Goal: Transaction & Acquisition: Register for event/course

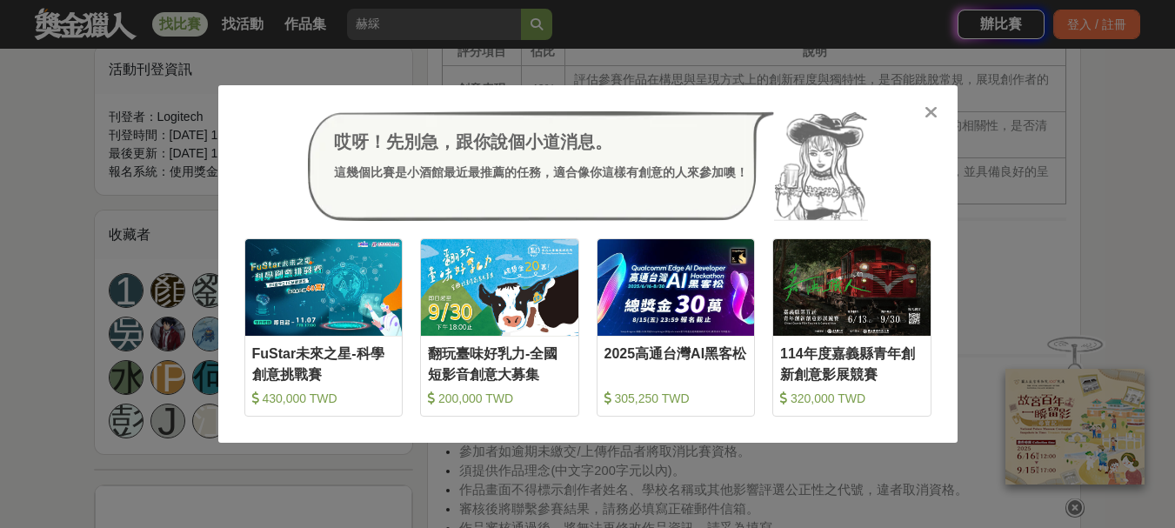
click at [935, 113] on icon at bounding box center [931, 112] width 13 height 17
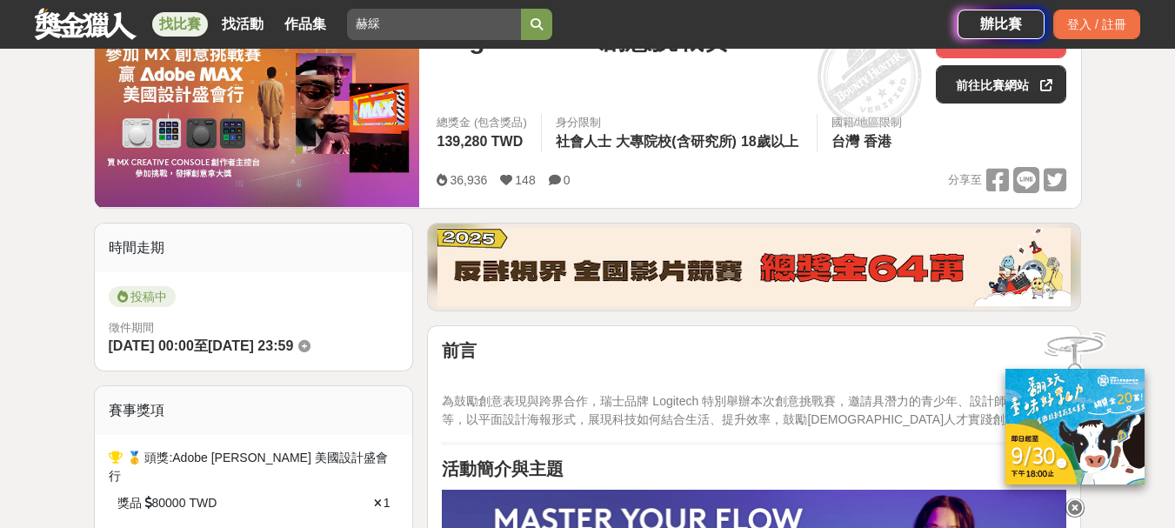
scroll to position [261, 0]
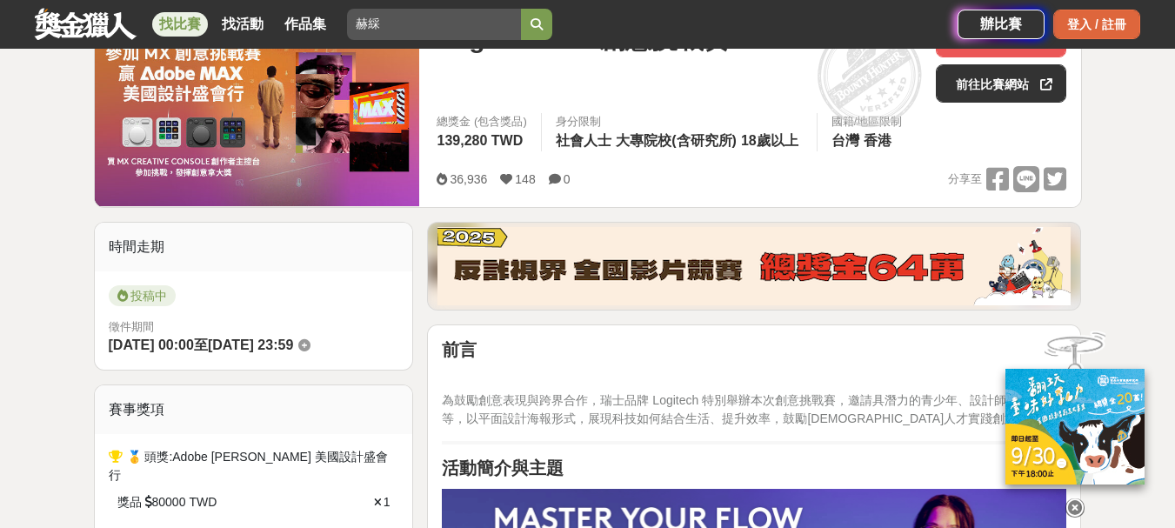
click at [1080, 13] on div "登入 / 註冊" at bounding box center [1096, 25] width 87 height 30
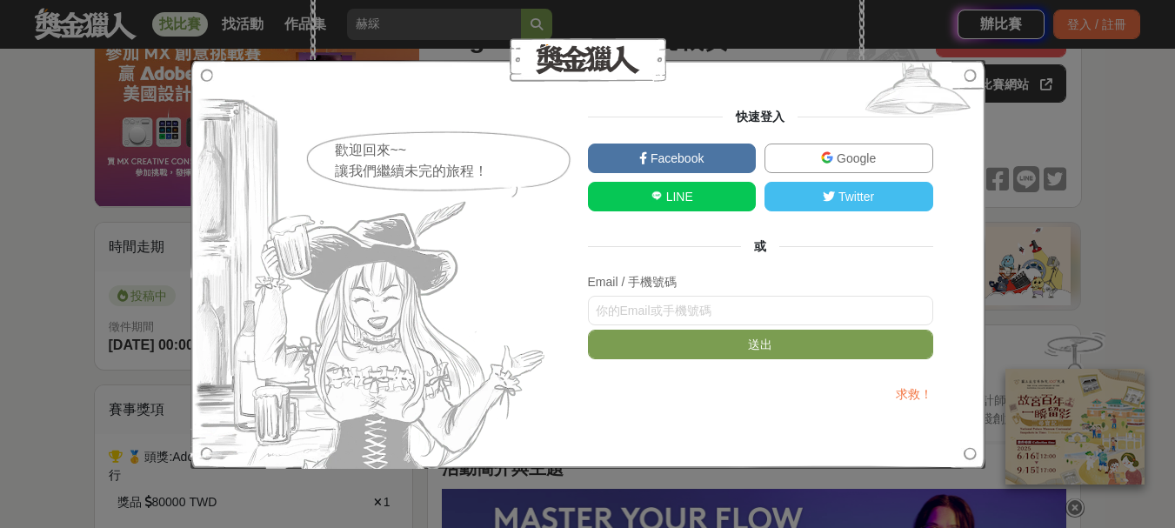
click at [620, 195] on link "LINE" at bounding box center [672, 197] width 169 height 30
click at [0, 404] on div "歡迎回來~~ 讓我們繼續未完的旅程！ 快速登入 Facebook Google LINE Twitter 或 Email / 手機號碼 送出 求救！" at bounding box center [587, 264] width 1175 height 528
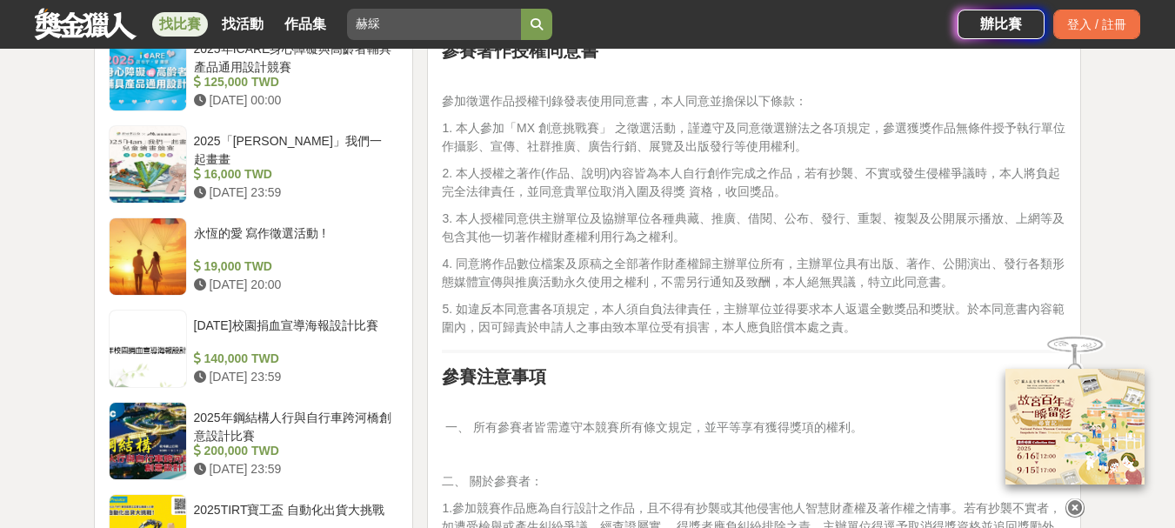
scroll to position [2349, 0]
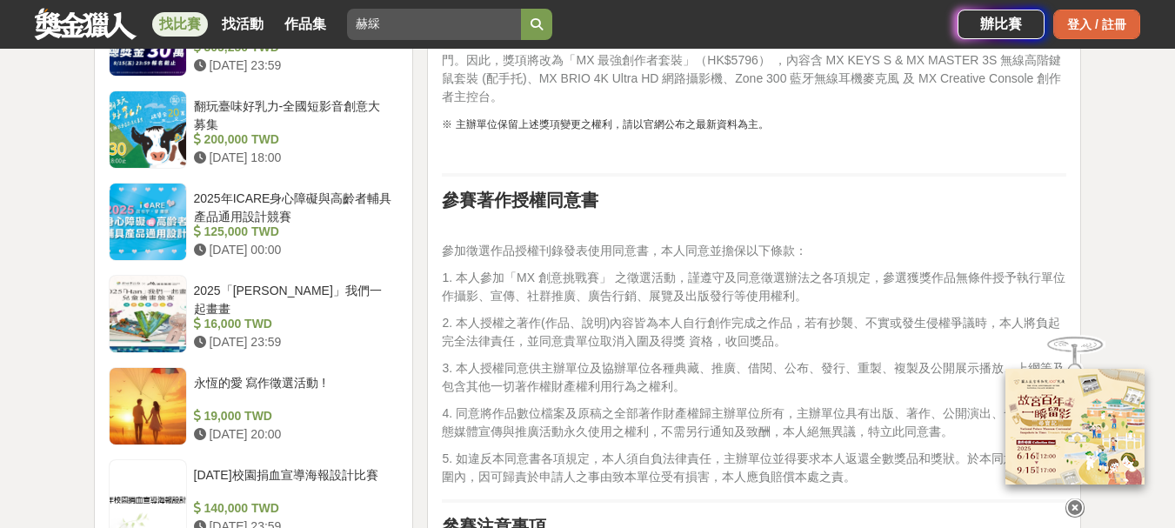
click at [1076, 19] on div "登入 / 註冊" at bounding box center [1096, 25] width 87 height 30
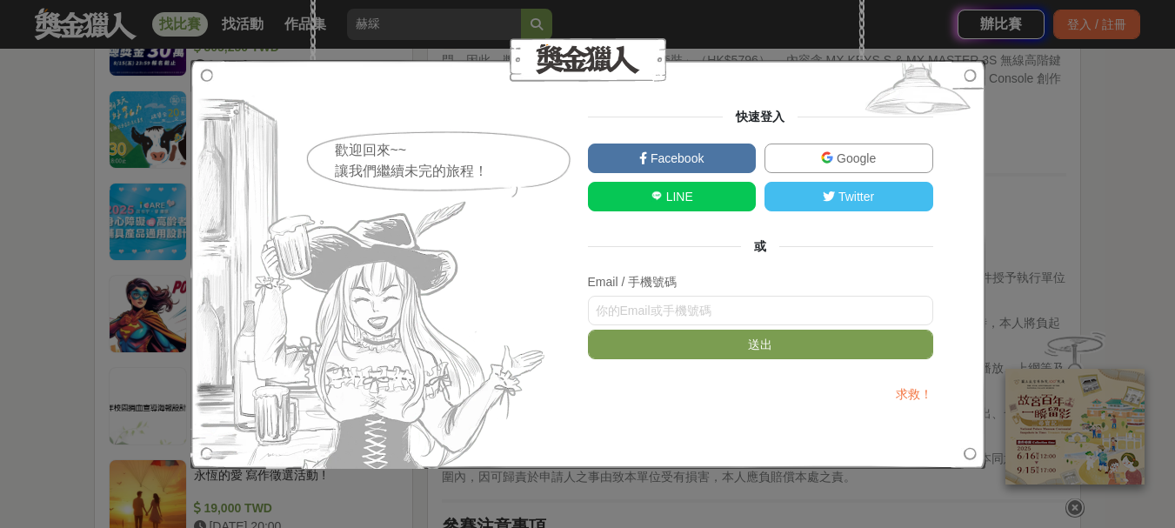
click at [719, 198] on link "LINE" at bounding box center [672, 197] width 169 height 30
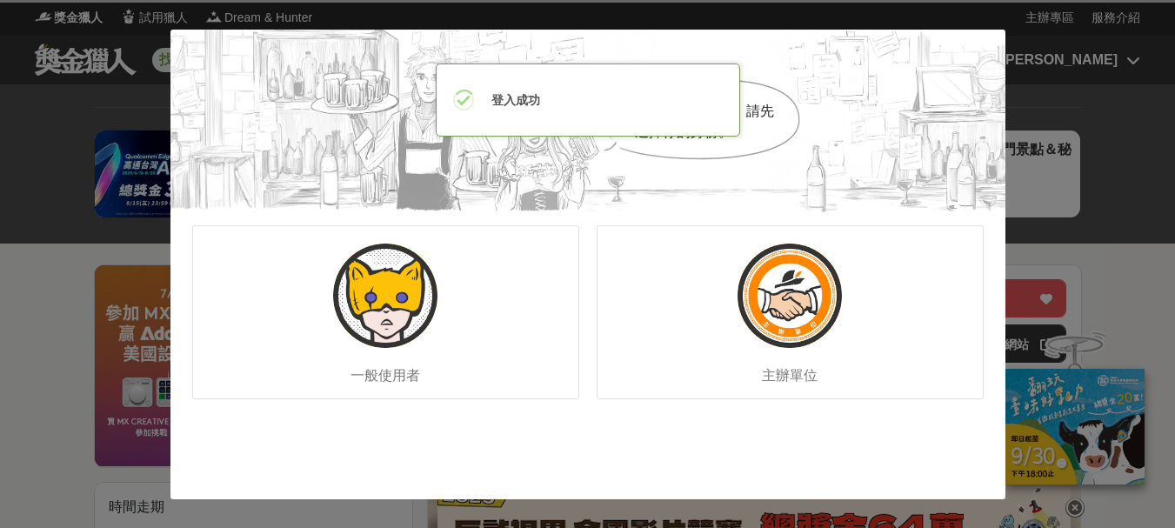
scroll to position [0, 0]
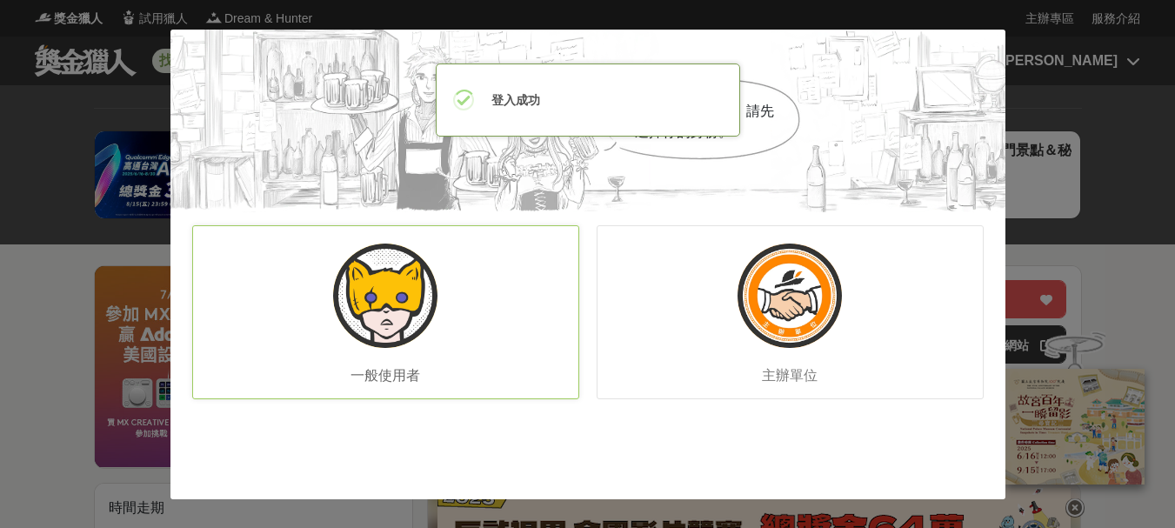
click at [423, 339] on div "一般使用者" at bounding box center [385, 312] width 387 height 174
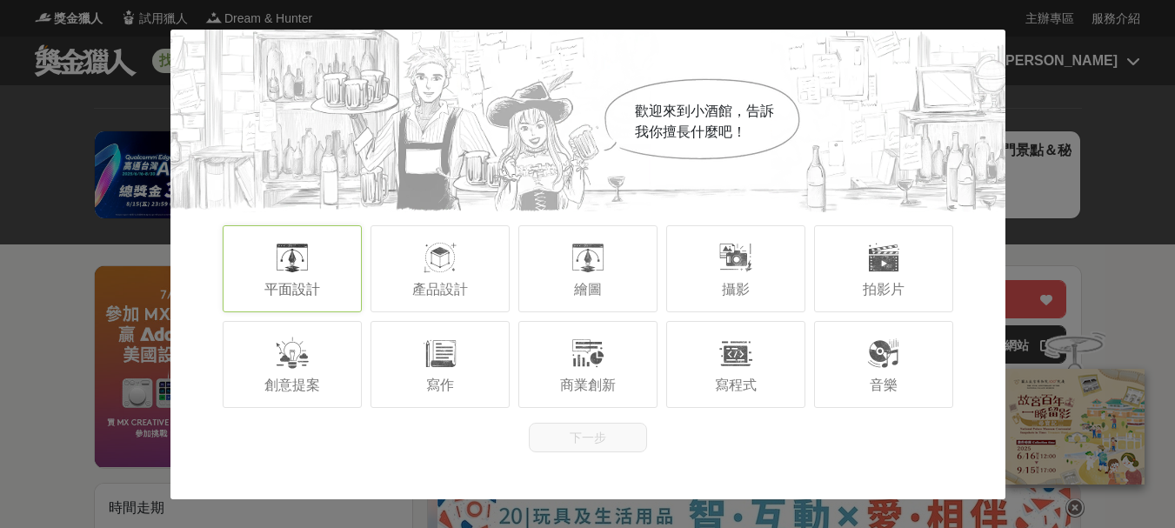
click at [306, 282] on span "平面設計" at bounding box center [292, 289] width 56 height 15
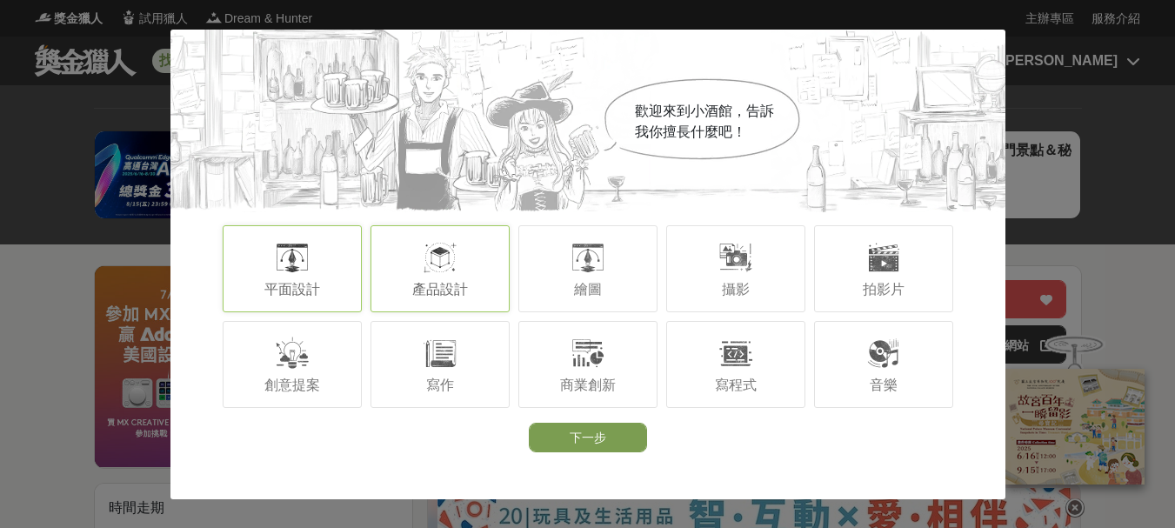
drag, startPoint x: 422, startPoint y: 275, endPoint x: 436, endPoint y: 273, distance: 14.0
click at [422, 275] on div "產品設計" at bounding box center [440, 268] width 139 height 87
drag, startPoint x: 591, startPoint y: 269, endPoint x: 613, endPoint y: 266, distance: 22.8
click at [591, 269] on div at bounding box center [588, 257] width 35 height 35
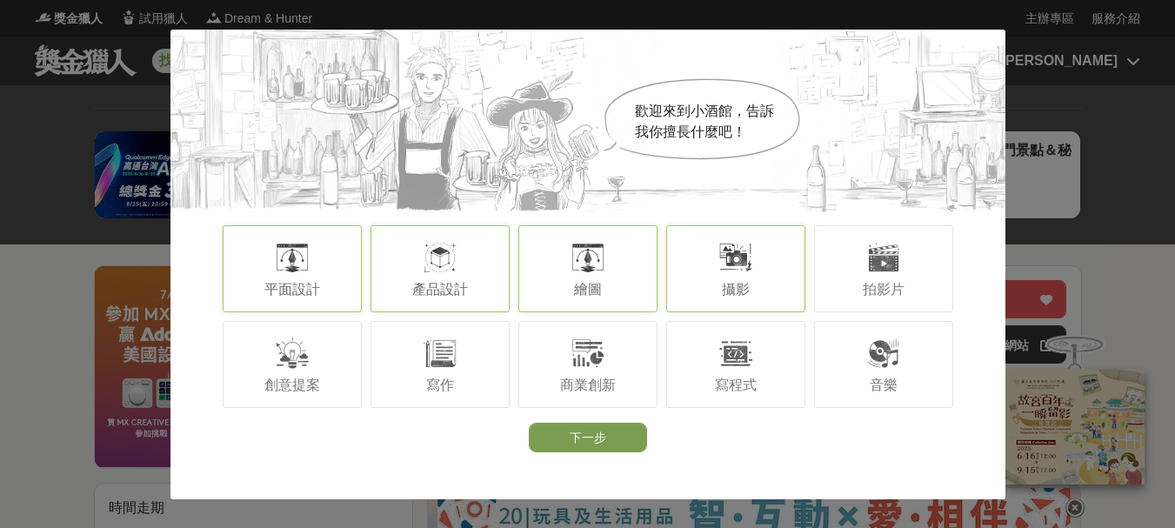
click at [726, 265] on div at bounding box center [736, 257] width 35 height 35
click at [896, 287] on span "拍影片" at bounding box center [884, 289] width 42 height 15
click at [866, 393] on div "音樂" at bounding box center [883, 364] width 139 height 87
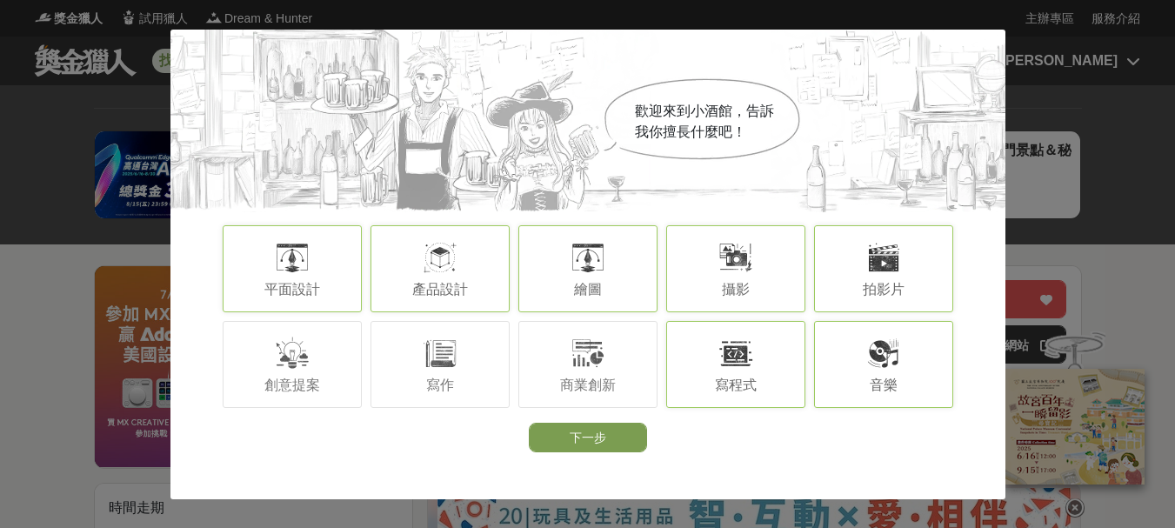
click at [723, 378] on span "寫程式" at bounding box center [736, 385] width 42 height 15
click at [604, 380] on span "商業創新" at bounding box center [588, 385] width 56 height 15
click at [431, 378] on span "寫作" at bounding box center [440, 385] width 28 height 15
click at [287, 378] on span "創意提案" at bounding box center [292, 385] width 56 height 15
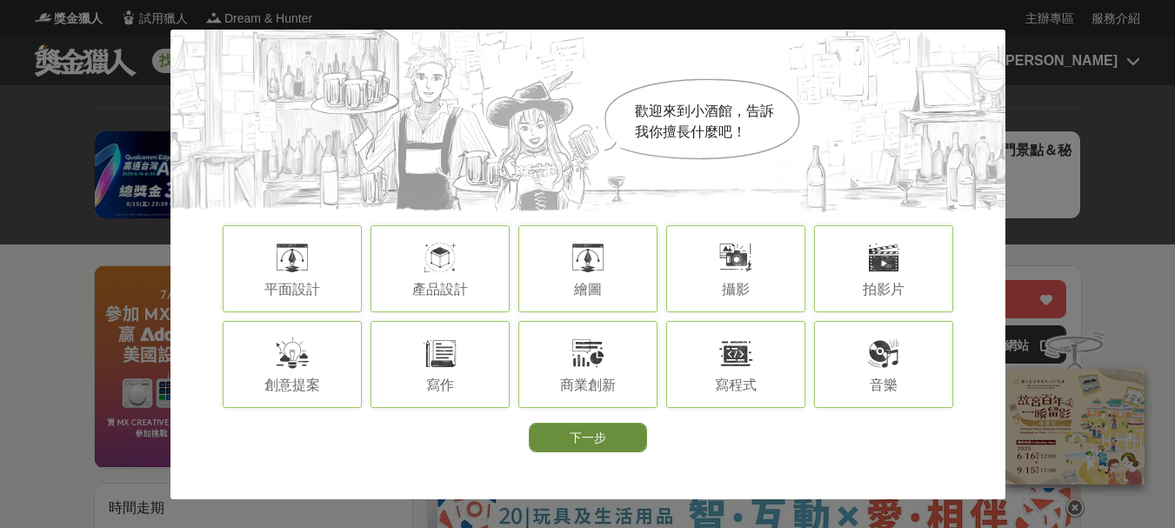
click at [612, 441] on button "下一步" at bounding box center [588, 438] width 118 height 30
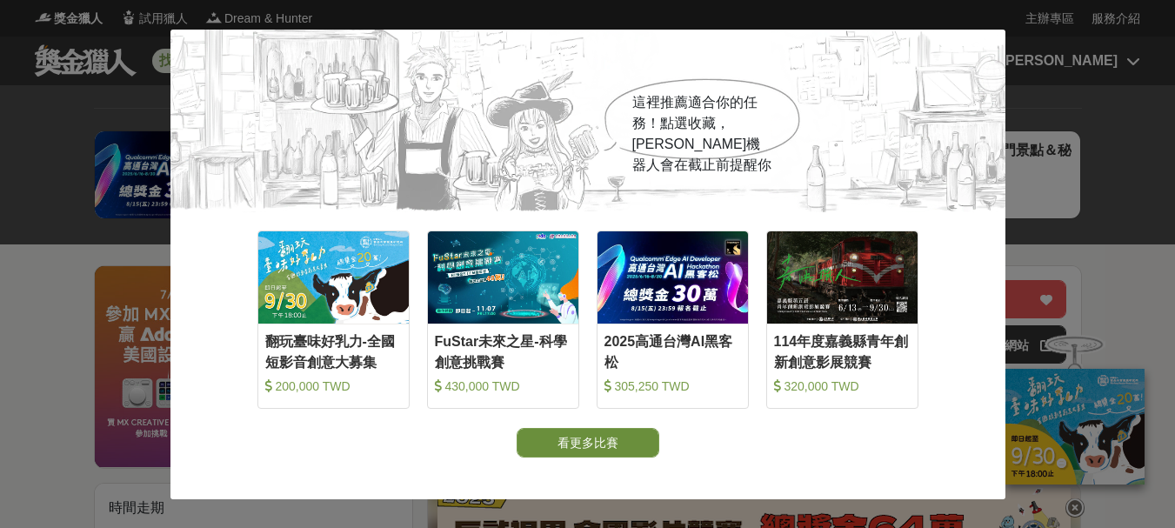
click at [597, 440] on button "看更多比賽" at bounding box center [588, 443] width 143 height 30
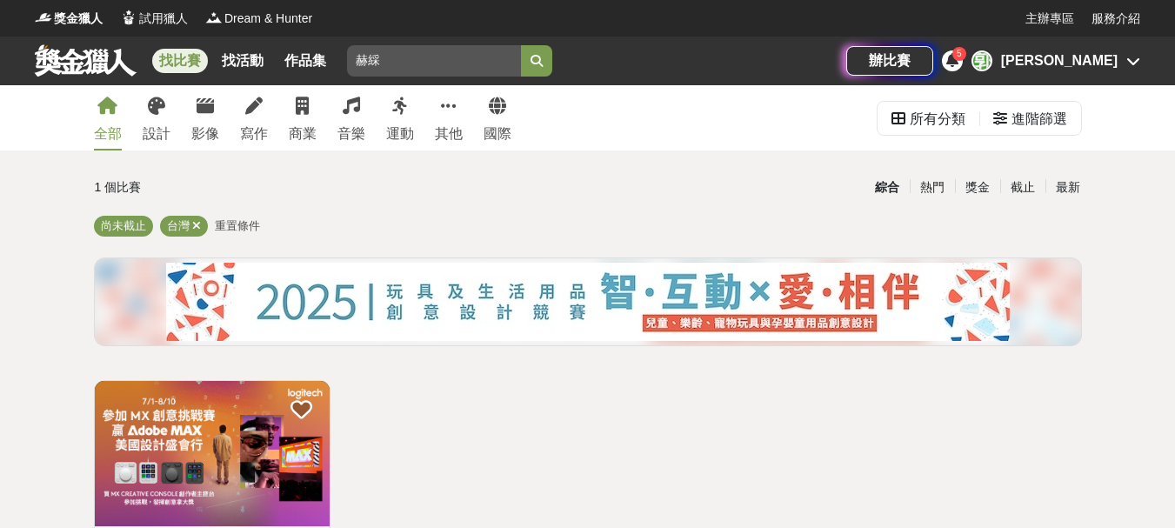
click at [206, 416] on img at bounding box center [212, 453] width 235 height 145
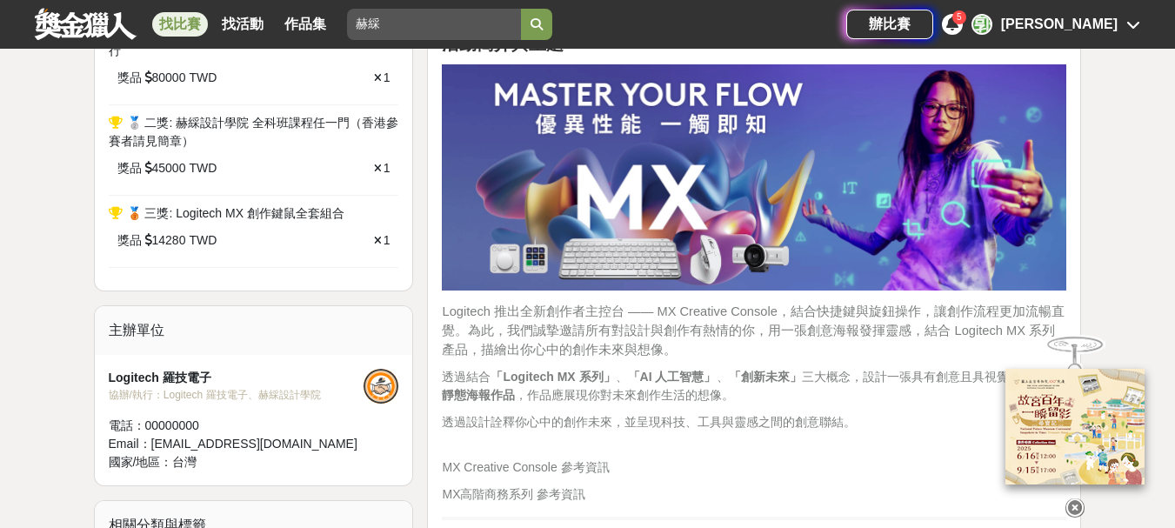
scroll to position [696, 0]
